Goal: Task Accomplishment & Management: Use online tool/utility

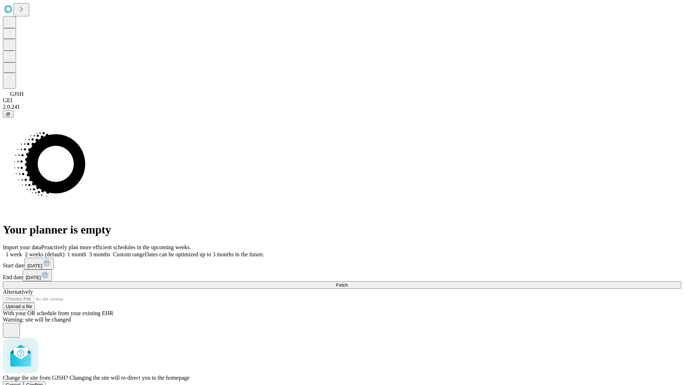
click at [43, 382] on span "Confirm" at bounding box center [34, 384] width 17 height 5
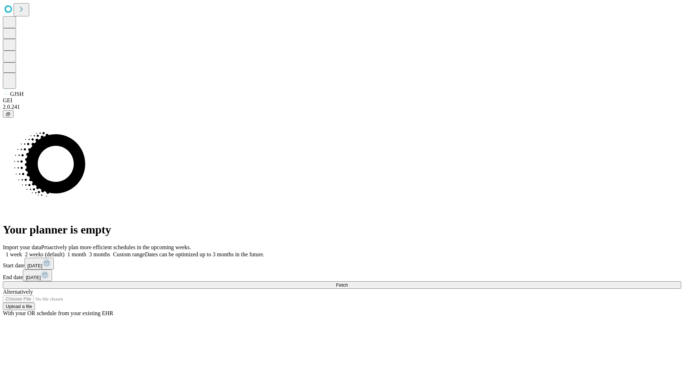
click at [22, 251] on label "1 week" at bounding box center [12, 254] width 19 height 6
click at [348, 282] on span "Fetch" at bounding box center [342, 284] width 12 height 5
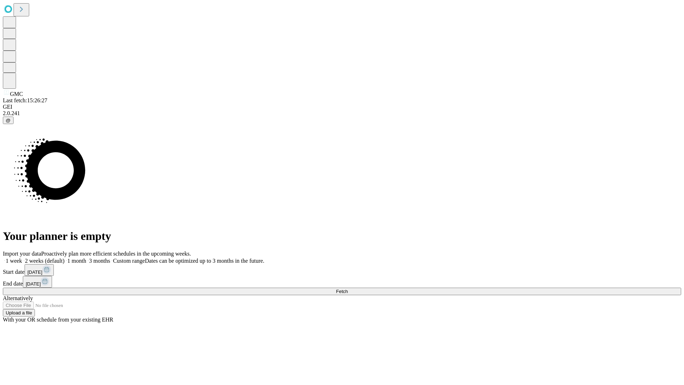
click at [22, 258] on label "1 week" at bounding box center [12, 261] width 19 height 6
click at [348, 289] on span "Fetch" at bounding box center [342, 291] width 12 height 5
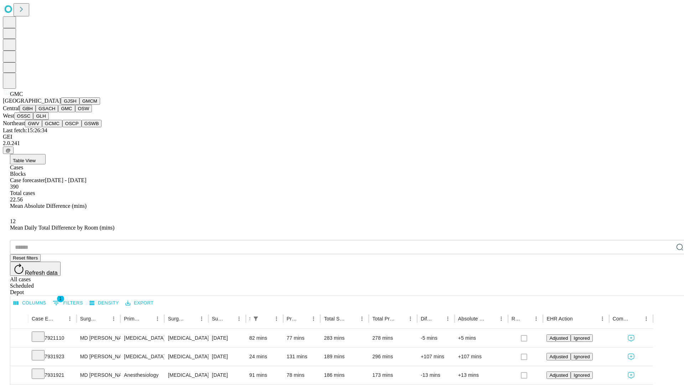
click at [75, 112] on button "OSW" at bounding box center [83, 108] width 17 height 7
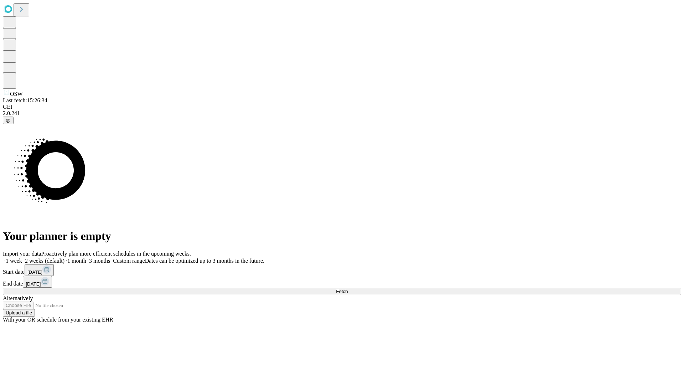
click at [22, 258] on label "1 week" at bounding box center [12, 261] width 19 height 6
click at [348, 289] on span "Fetch" at bounding box center [342, 291] width 12 height 5
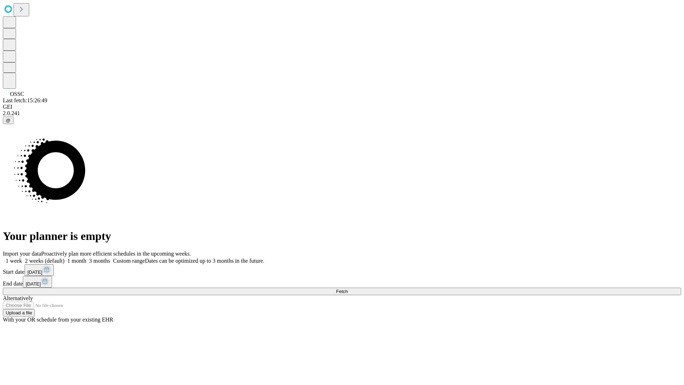
click at [22, 258] on label "1 week" at bounding box center [12, 261] width 19 height 6
click at [348, 289] on span "Fetch" at bounding box center [342, 291] width 12 height 5
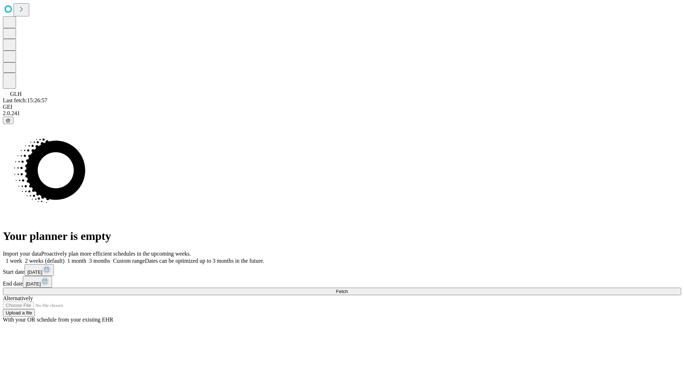
click at [22, 258] on label "1 week" at bounding box center [12, 261] width 19 height 6
click at [348, 289] on span "Fetch" at bounding box center [342, 291] width 12 height 5
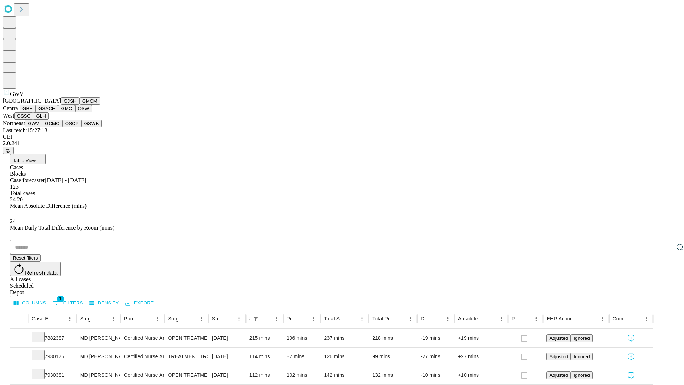
click at [55, 127] on button "GCMC" at bounding box center [52, 123] width 20 height 7
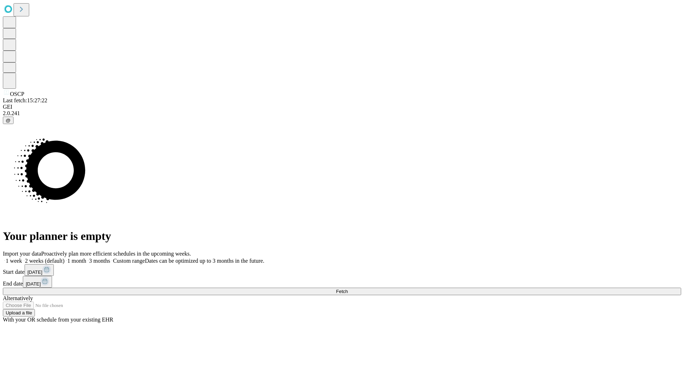
click at [22, 258] on label "1 week" at bounding box center [12, 261] width 19 height 6
click at [348, 289] on span "Fetch" at bounding box center [342, 291] width 12 height 5
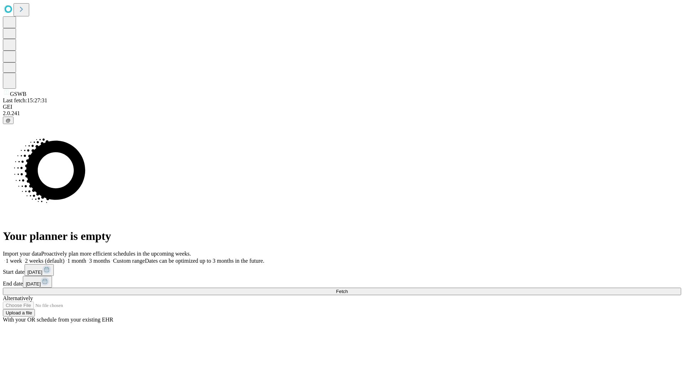
click at [22, 258] on label "1 week" at bounding box center [12, 261] width 19 height 6
click at [348, 289] on span "Fetch" at bounding box center [342, 291] width 12 height 5
